Goal: Navigation & Orientation: Find specific page/section

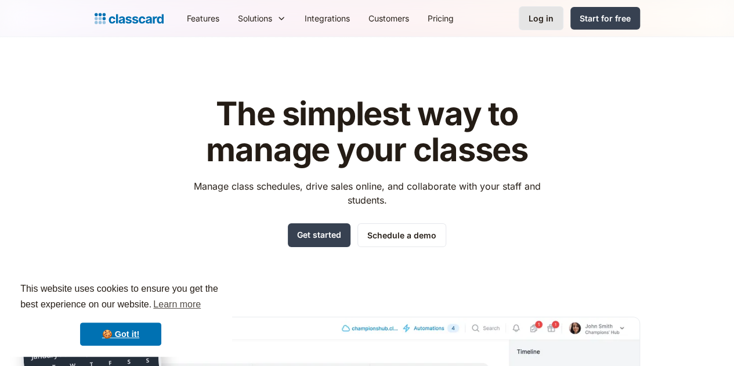
click at [564, 10] on link "Log in" at bounding box center [541, 18] width 45 height 24
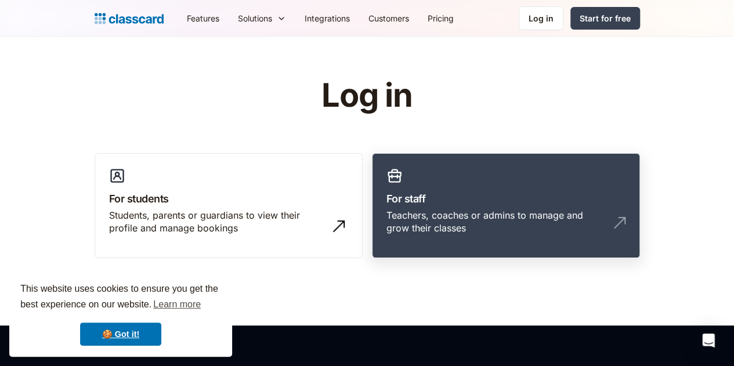
click at [442, 196] on h3 "For staff" at bounding box center [506, 199] width 239 height 16
